Goal: Navigation & Orientation: Find specific page/section

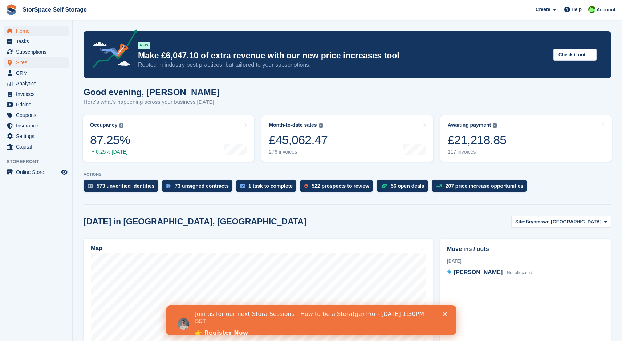
click at [21, 64] on span "Sites" at bounding box center [38, 62] width 44 height 10
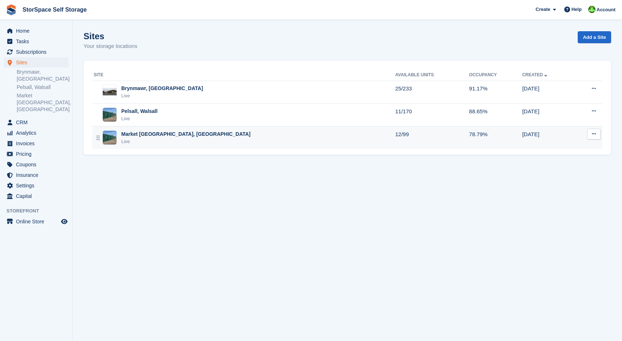
click at [146, 137] on div "Market [GEOGRAPHIC_DATA], [GEOGRAPHIC_DATA]" at bounding box center [185, 134] width 129 height 8
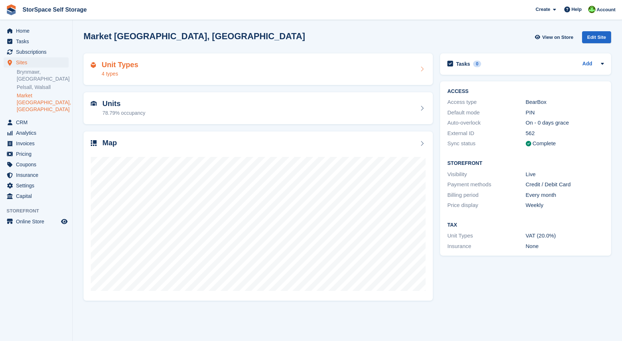
click at [170, 73] on div "Unit Types 4 types" at bounding box center [258, 69] width 335 height 17
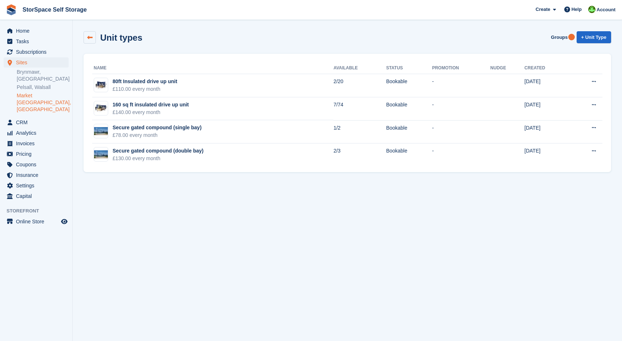
click at [90, 38] on icon at bounding box center [89, 37] width 5 height 5
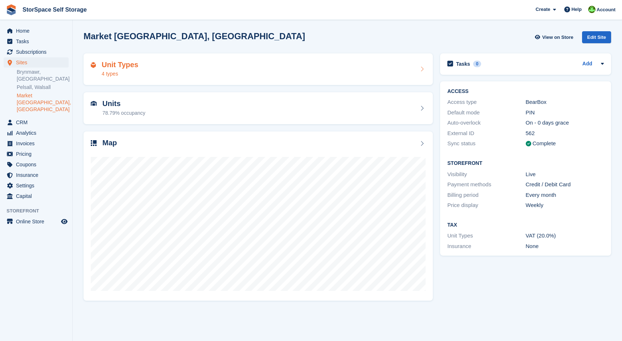
click at [157, 70] on div "Unit Types 4 types" at bounding box center [258, 69] width 335 height 17
